Goal: Task Accomplishment & Management: Manage account settings

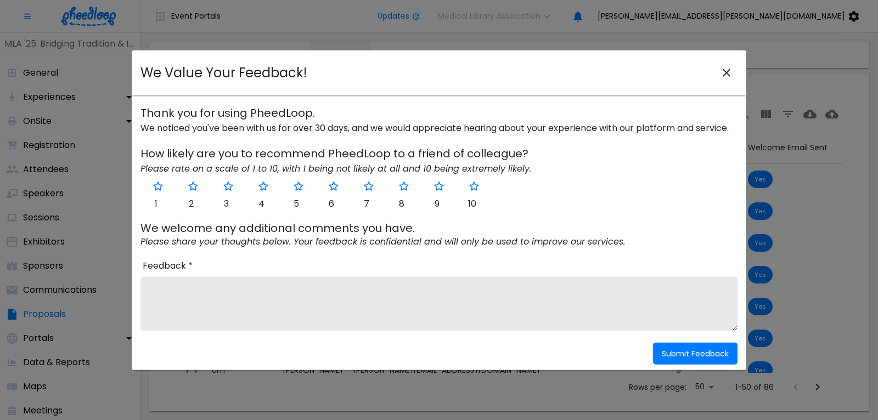
click at [727, 72] on icon "close-modal" at bounding box center [726, 73] width 8 height 8
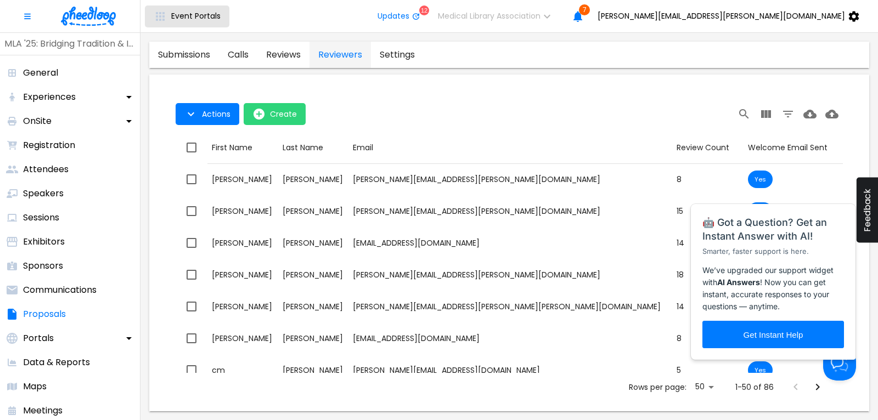
click at [191, 15] on span "Event Portals" at bounding box center [195, 16] width 49 height 9
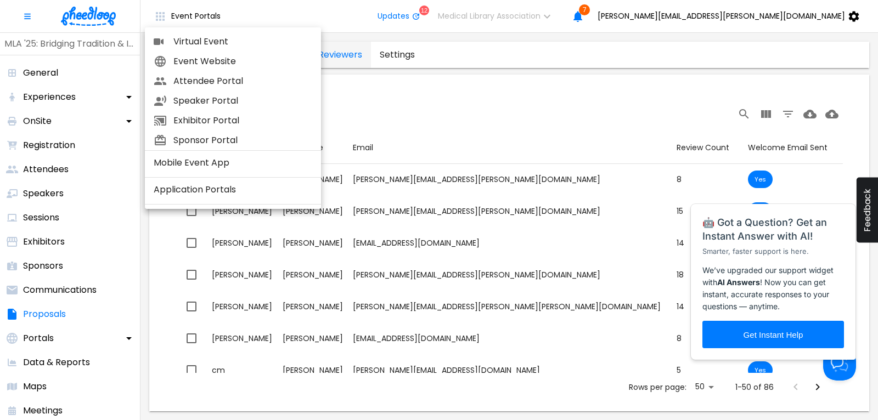
click at [196, 42] on span "Virtual Event" at bounding box center [242, 41] width 139 height 13
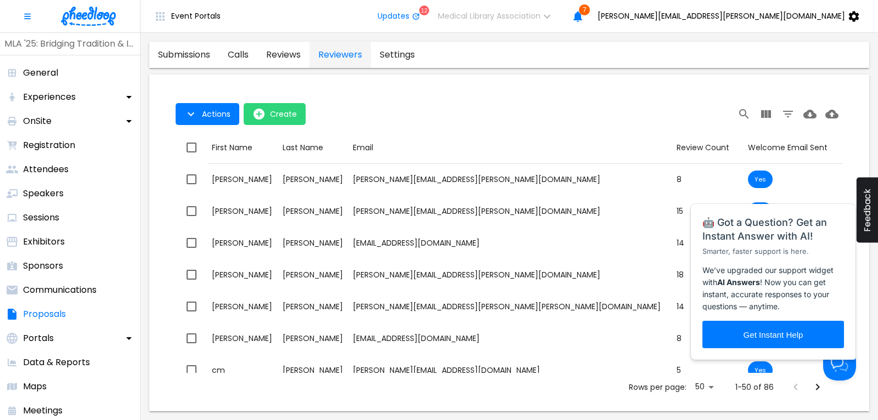
click at [95, 21] on img at bounding box center [88, 16] width 55 height 19
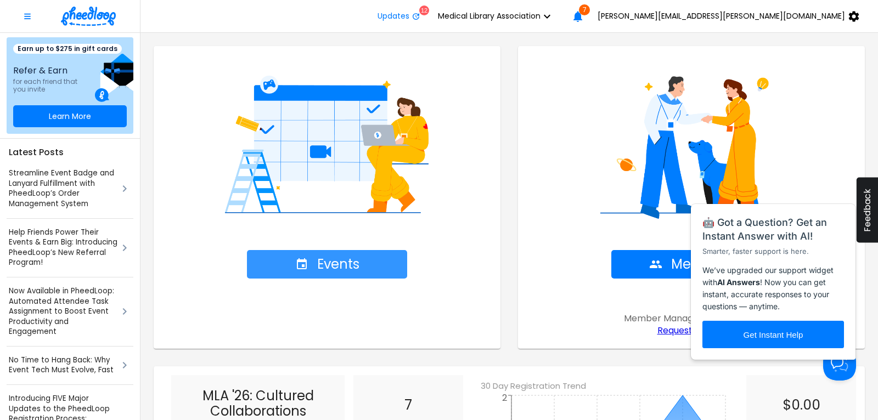
click at [327, 262] on span "Events" at bounding box center [327, 264] width 64 height 15
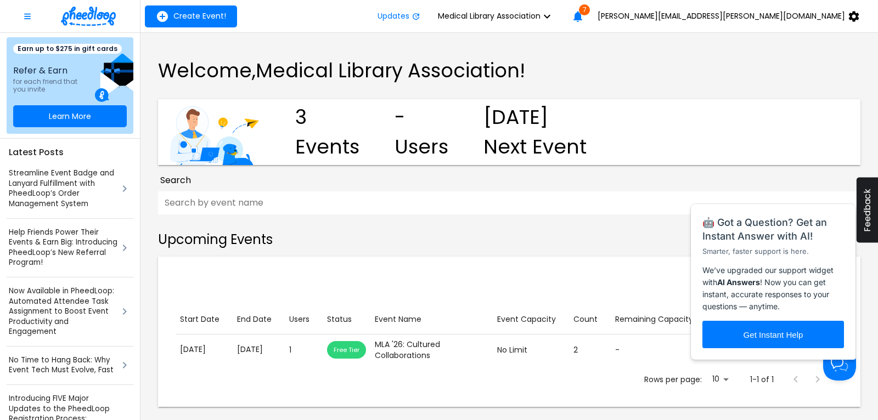
scroll to position [182, 0]
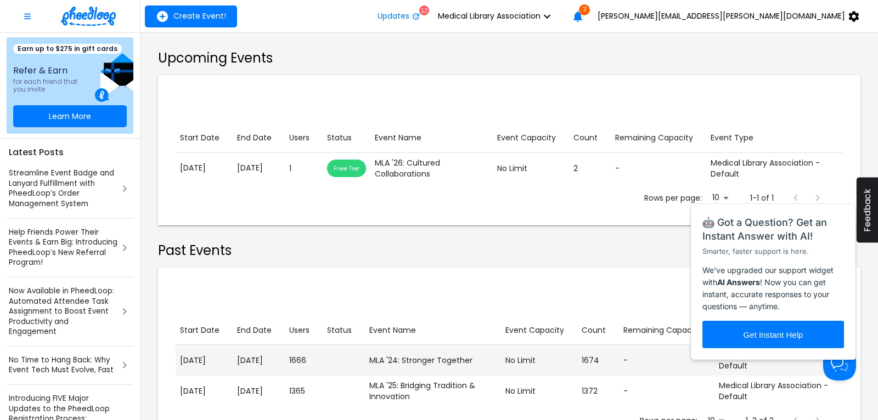
click at [275, 364] on p "[DATE]" at bounding box center [258, 361] width 43 height 12
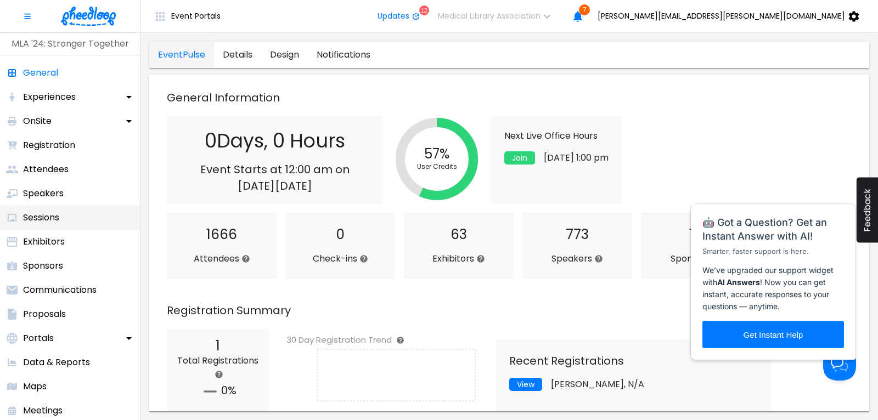
click at [47, 213] on p "Sessions" at bounding box center [41, 217] width 36 height 13
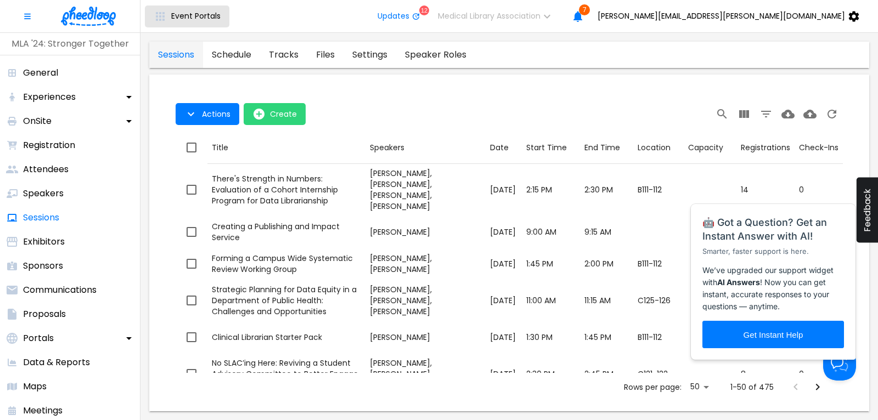
click at [186, 18] on span "Event Portals" at bounding box center [195, 16] width 49 height 9
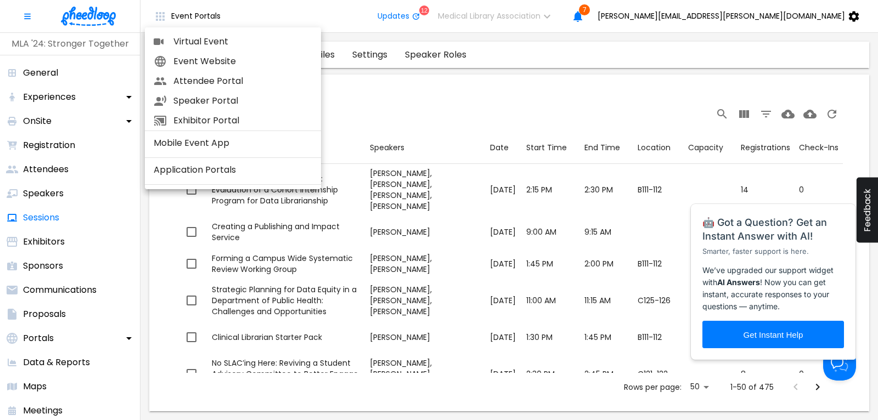
click at [196, 41] on span "Virtual Event" at bounding box center [242, 41] width 139 height 13
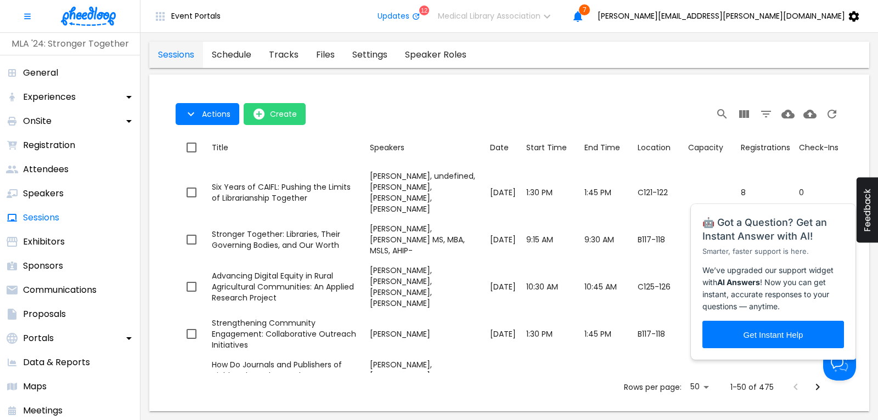
scroll to position [2039, 0]
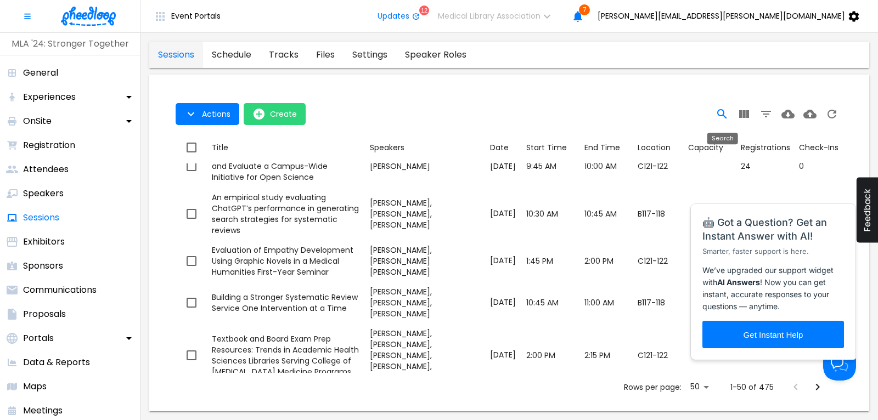
click at [720, 109] on icon "Search" at bounding box center [721, 113] width 9 height 9
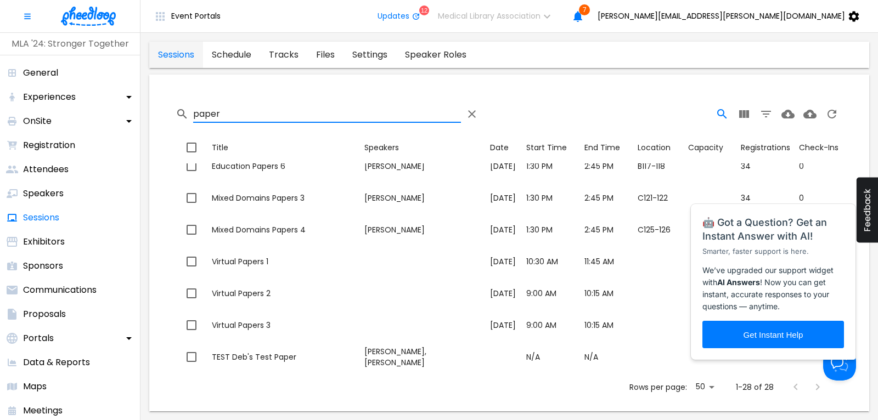
scroll to position [681, 0]
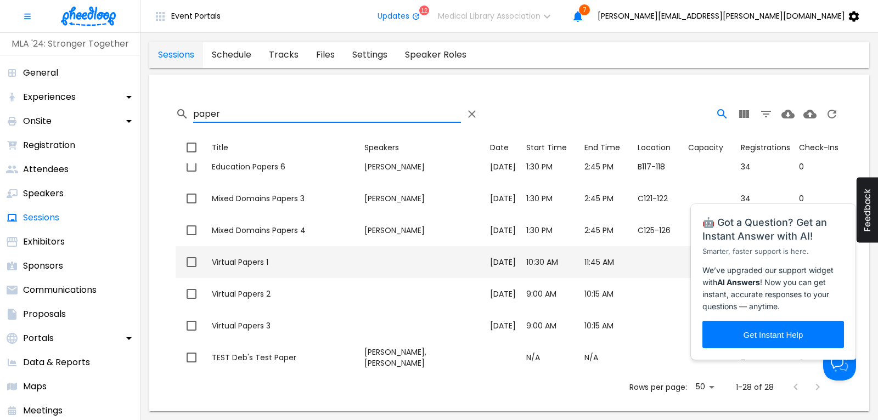
type input "paper"
click at [232, 259] on div "Virtual Papers 1" at bounding box center [284, 262] width 144 height 11
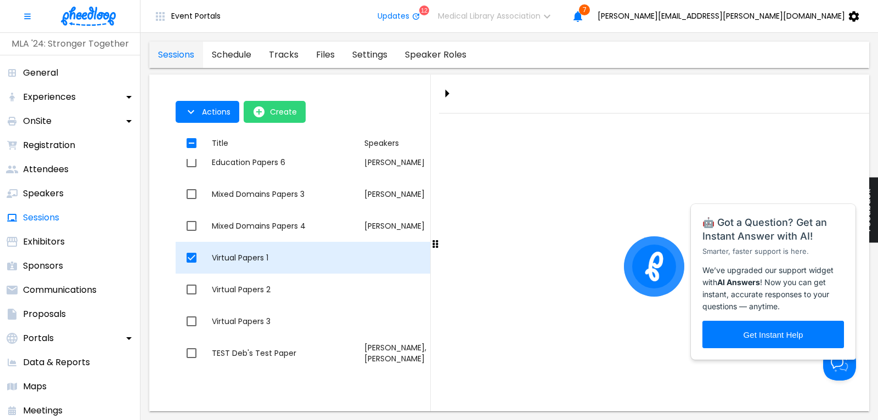
checkbox input "true"
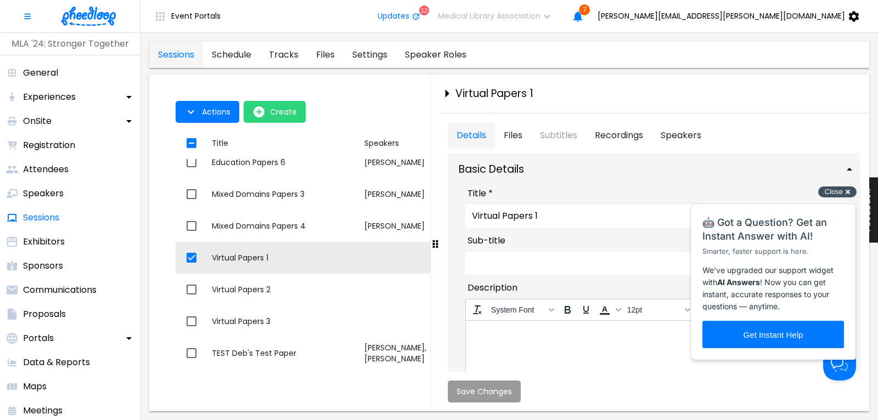
click at [848, 189] on div "Close cross-small" at bounding box center [837, 192] width 38 height 12
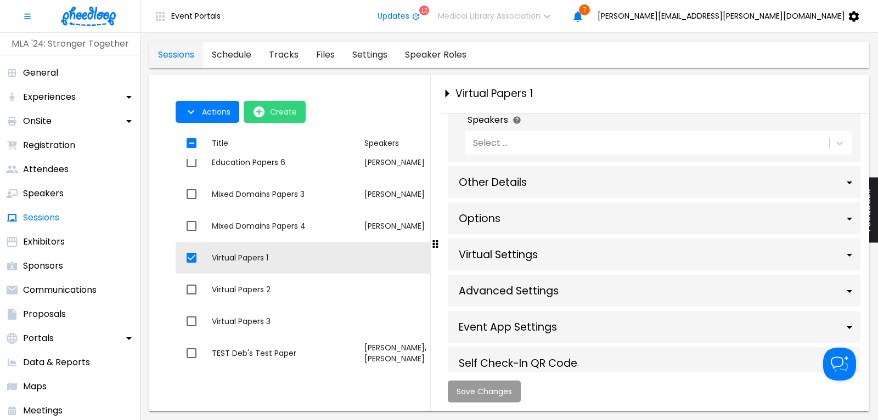
scroll to position [666, 0]
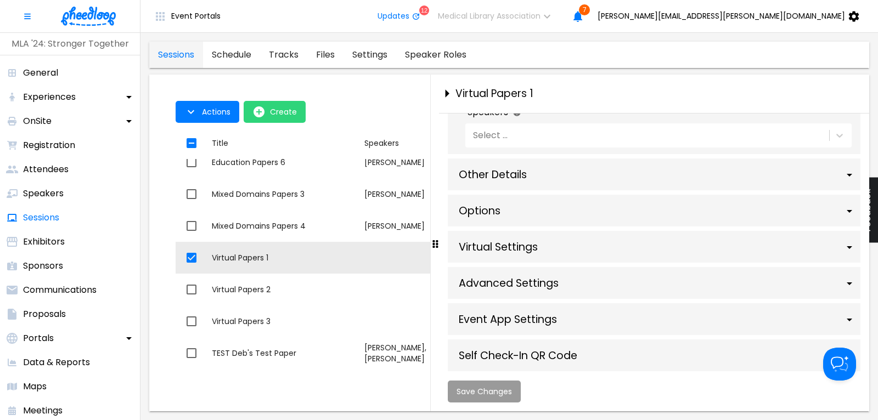
click at [514, 190] on div "Other Details" at bounding box center [654, 175] width 412 height 32
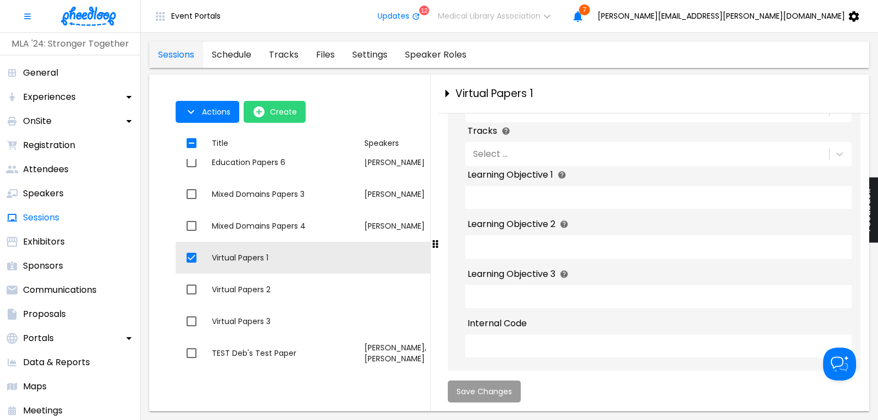
scroll to position [905, 0]
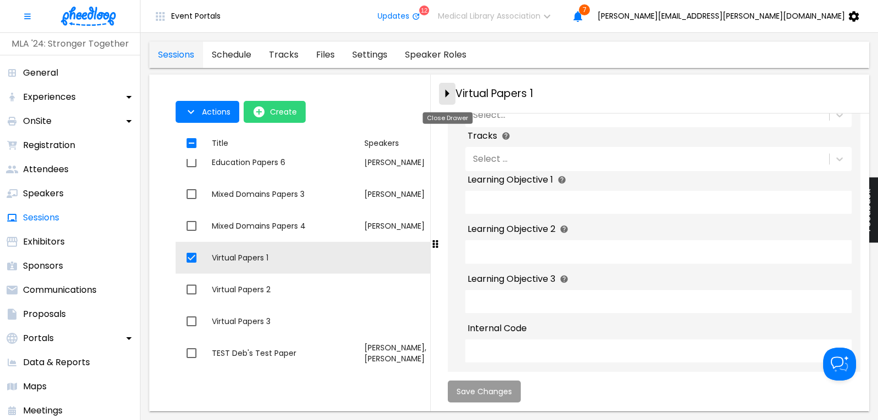
click at [443, 94] on icon "close-drawer" at bounding box center [446, 93] width 19 height 19
